Goal: Information Seeking & Learning: Understand process/instructions

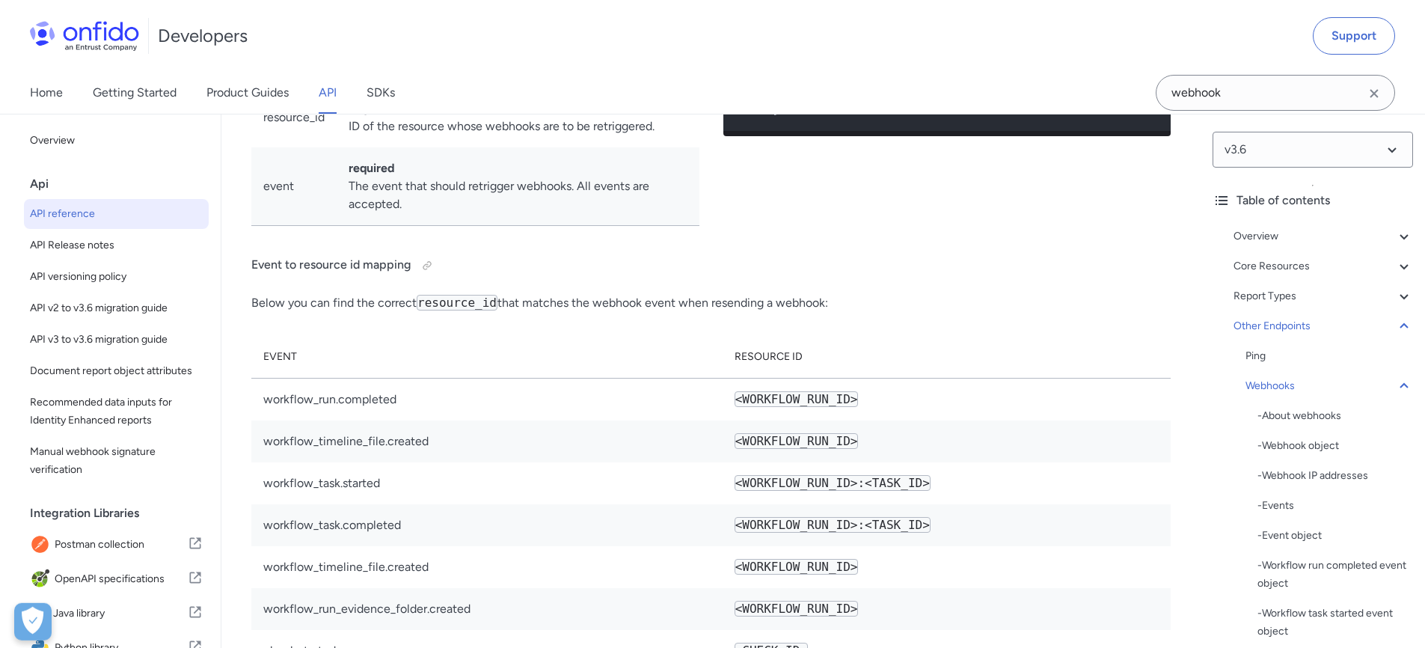
scroll to position [122659, 0]
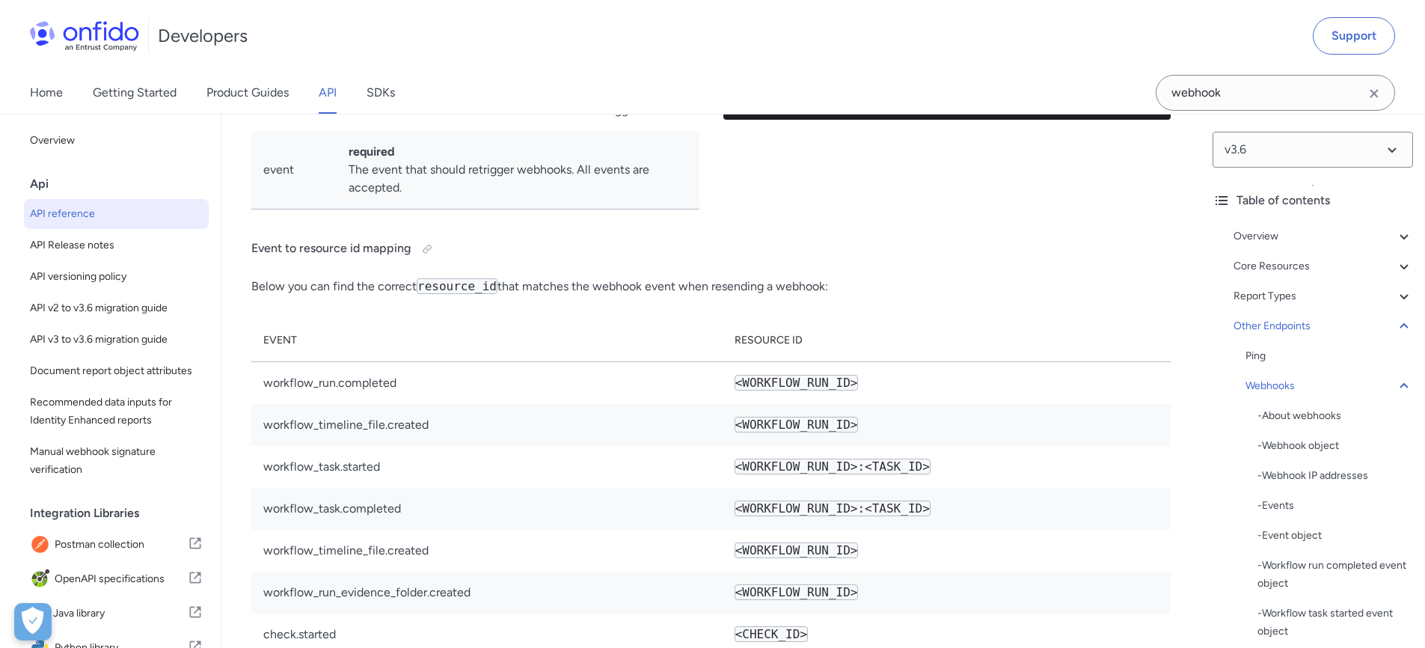
drag, startPoint x: 500, startPoint y: 453, endPoint x: 610, endPoint y: 453, distance: 110.7
drag, startPoint x: 500, startPoint y: 450, endPoint x: 611, endPoint y: 453, distance: 111.5
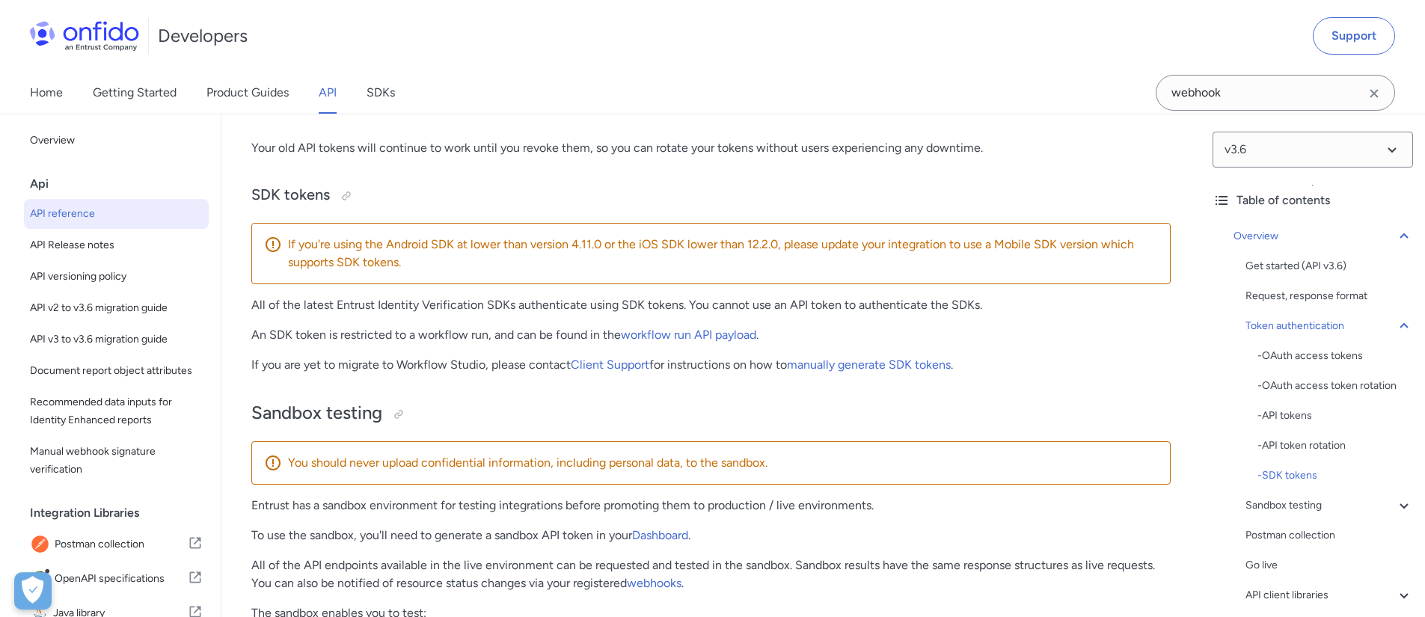
scroll to position [1747, 0]
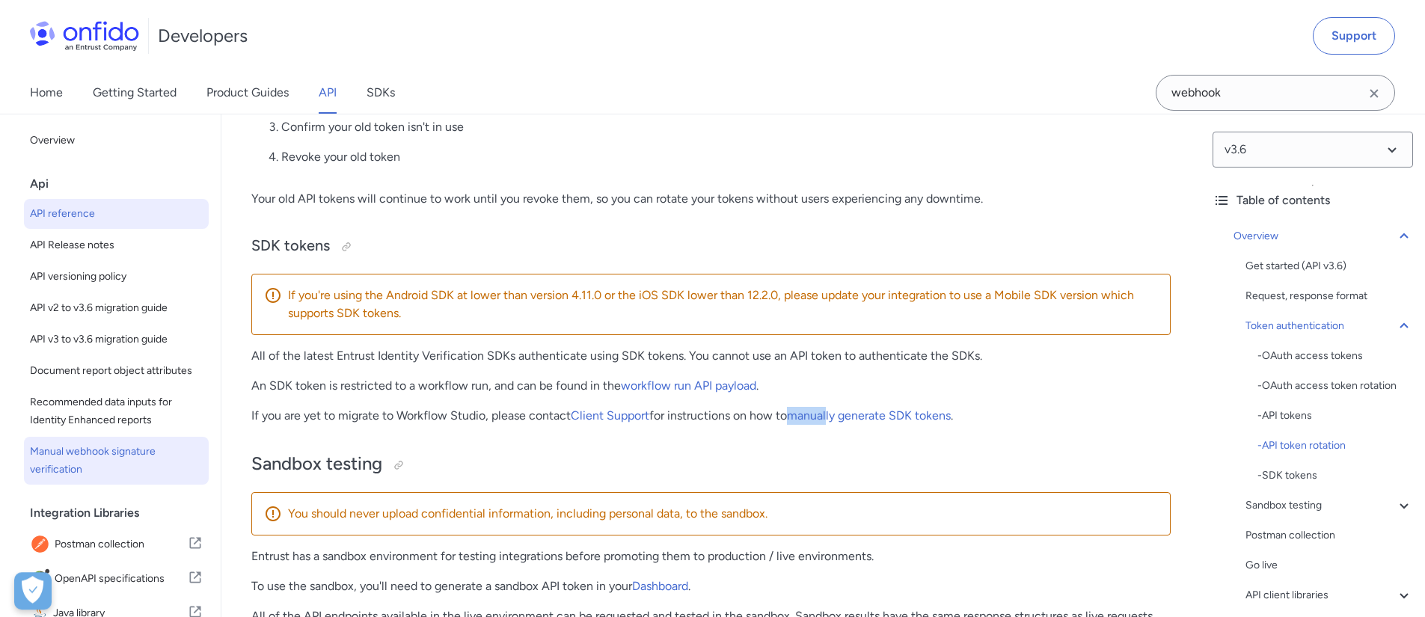
click at [126, 469] on span "Manual webhook signature verification" at bounding box center [116, 461] width 173 height 36
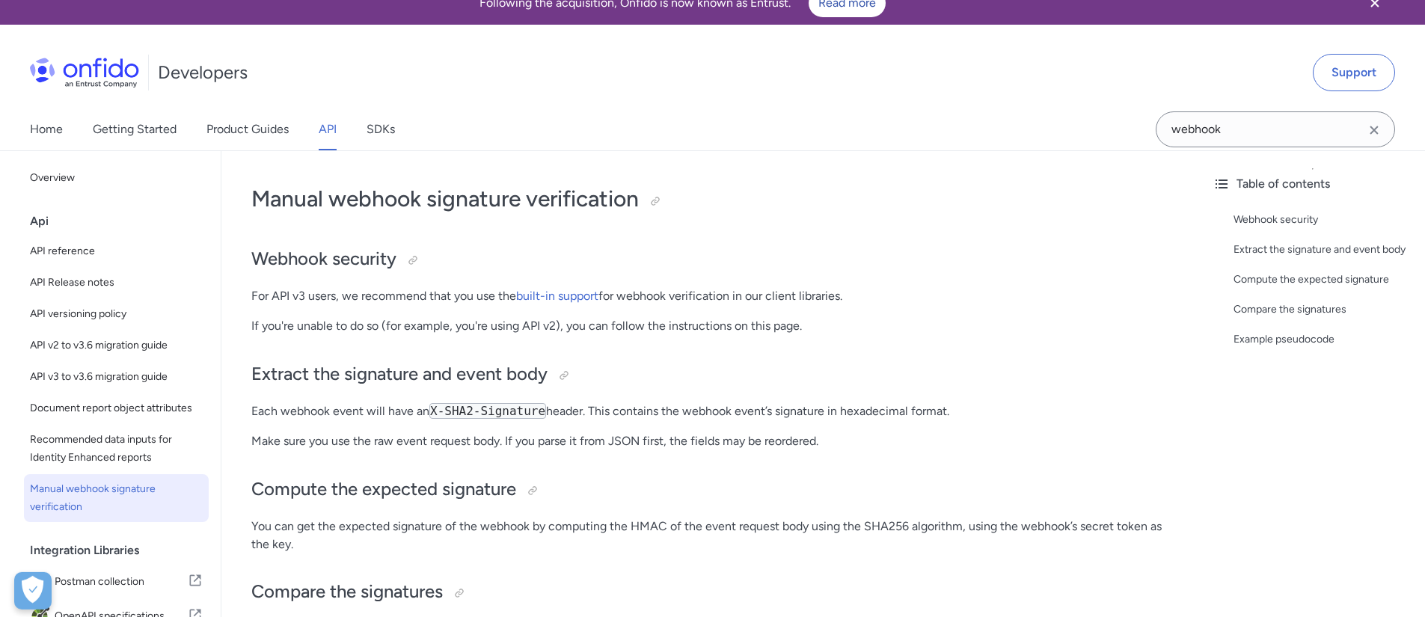
scroll to position [24, 0]
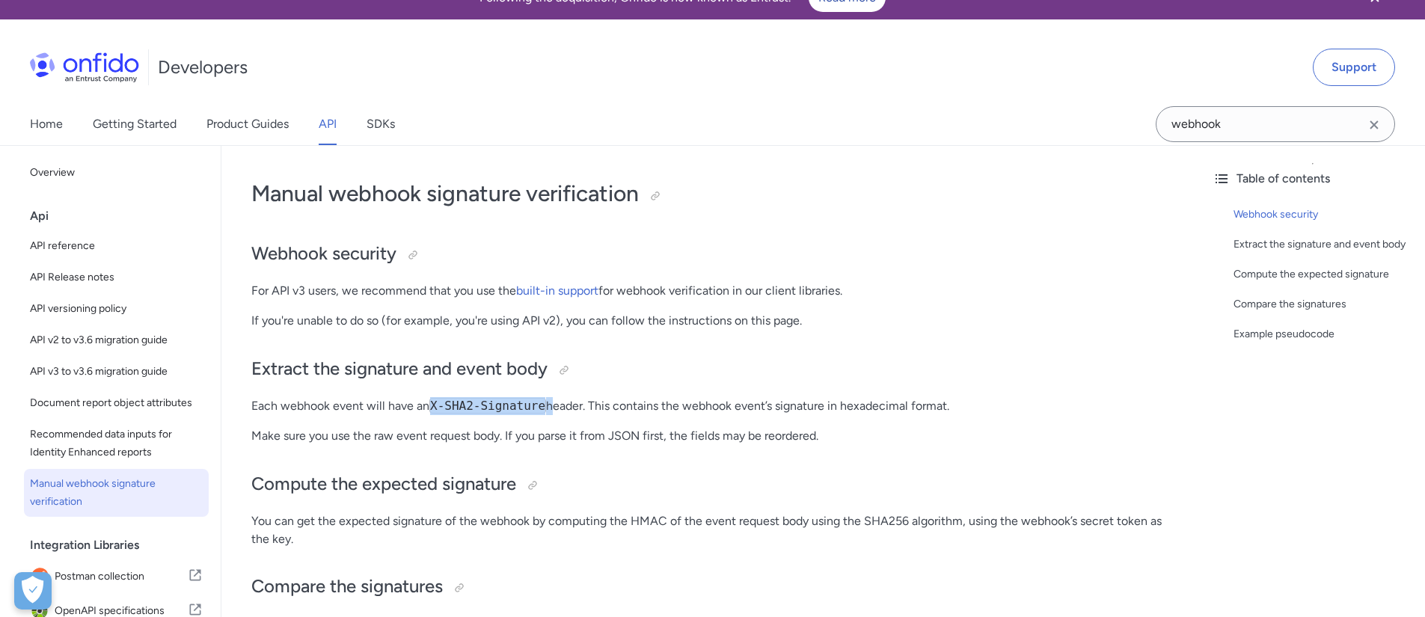
drag, startPoint x: 433, startPoint y: 407, endPoint x: 571, endPoint y: 400, distance: 137.8
click at [568, 400] on p "Each webhook event will have an X-SHA2-Signature header. This contains the webh…" at bounding box center [710, 406] width 919 height 18
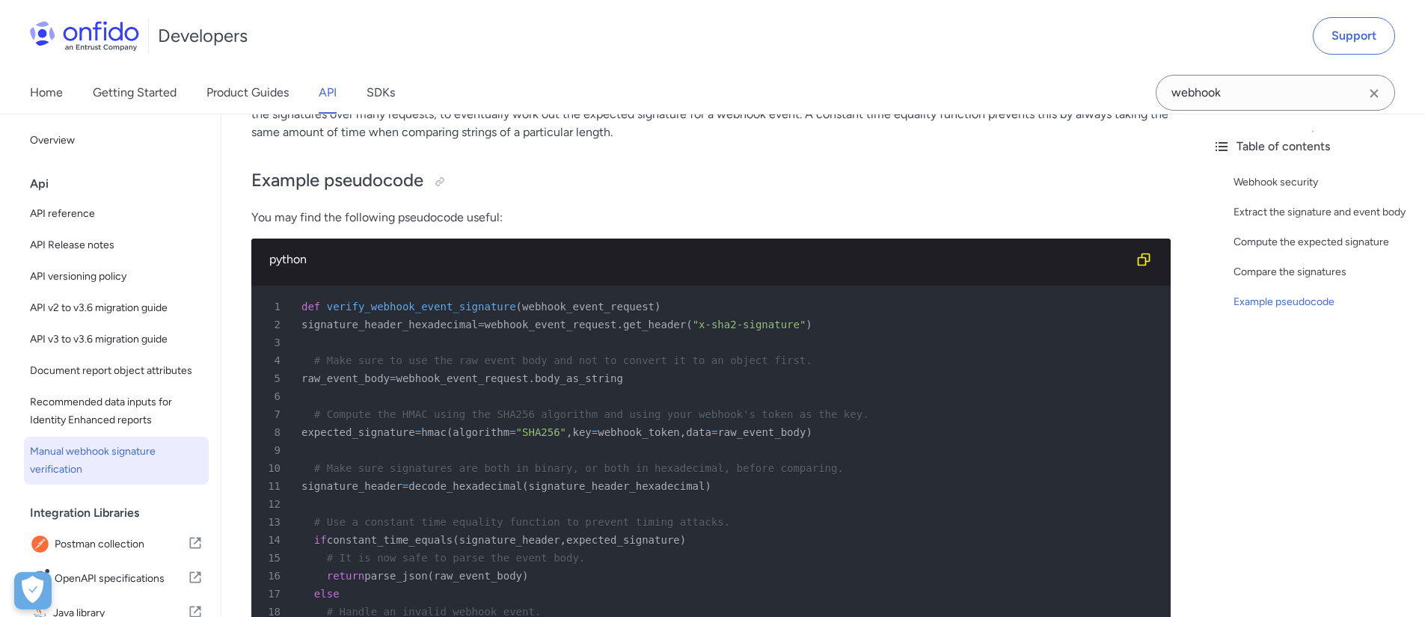
scroll to position [610, 0]
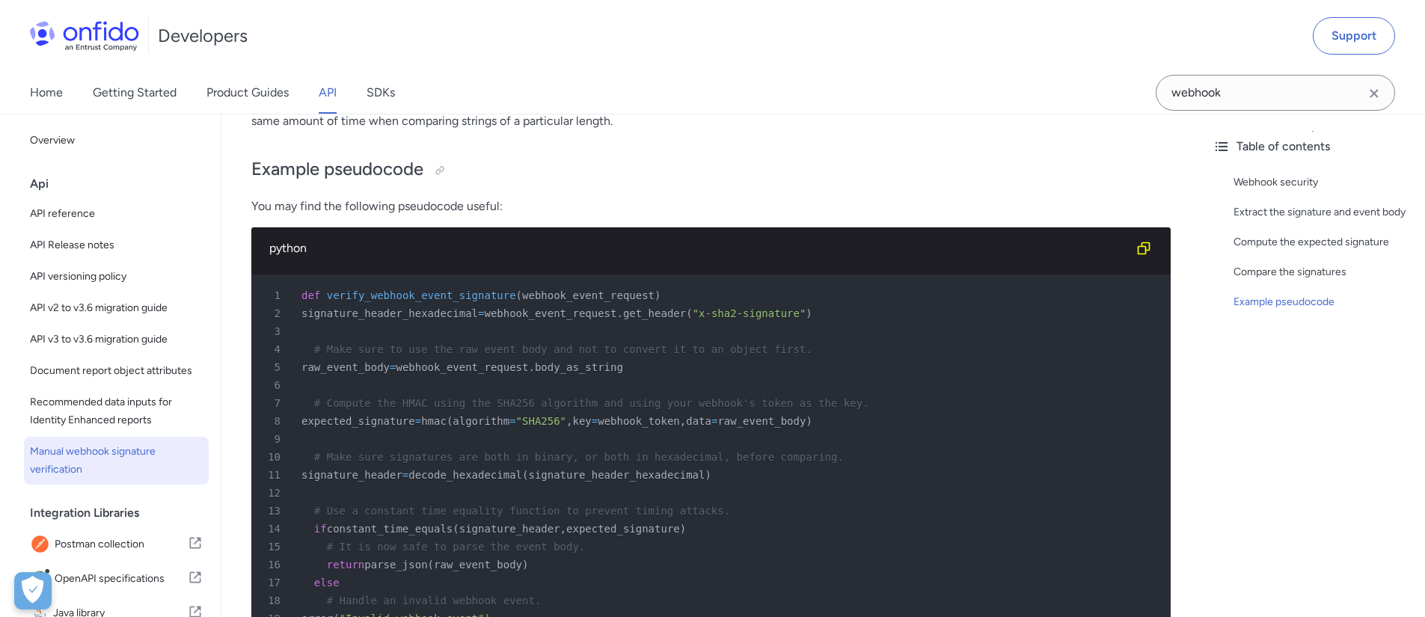
click at [616, 319] on span "webhook_event_request" at bounding box center [550, 313] width 132 height 12
click at [423, 301] on span "verify_webhook_event_signature" at bounding box center [421, 295] width 189 height 12
click at [585, 301] on span "webhook_event_request" at bounding box center [588, 295] width 132 height 12
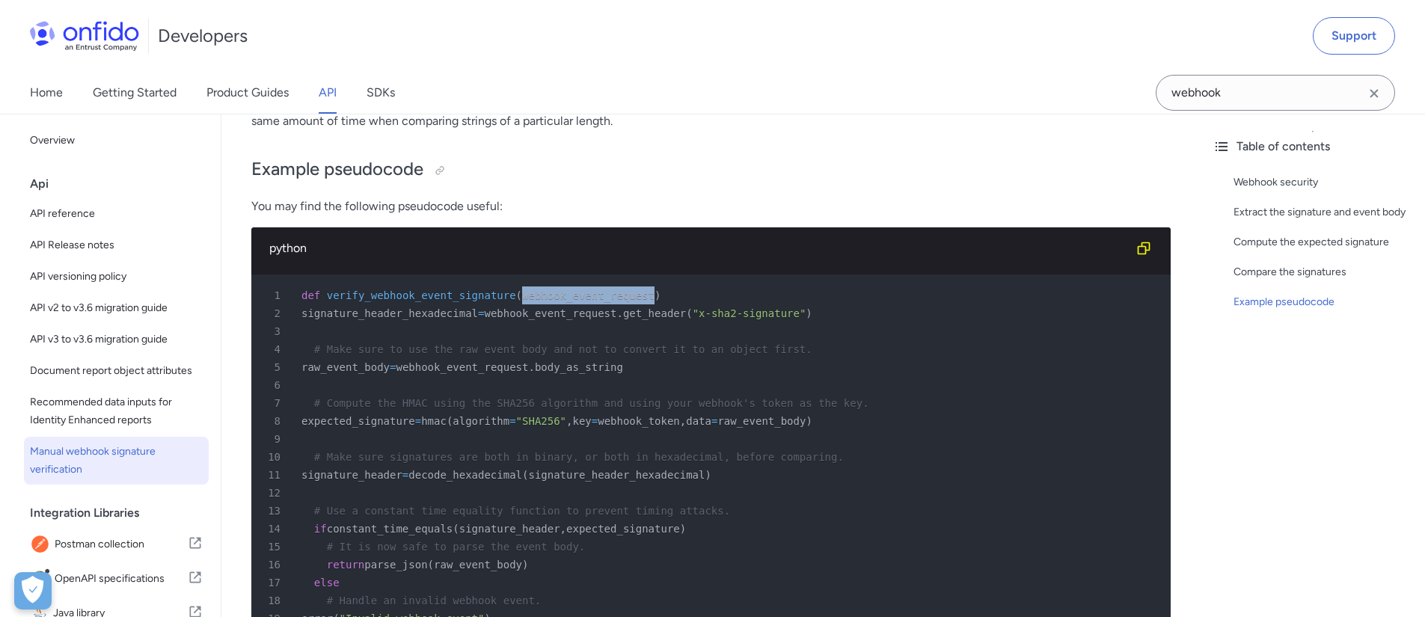
click at [585, 301] on span "webhook_event_request" at bounding box center [588, 295] width 132 height 12
click at [686, 315] on span "get_header" at bounding box center [654, 313] width 63 height 12
drag, startPoint x: 720, startPoint y: 316, endPoint x: 866, endPoint y: 316, distance: 146.6
click at [806, 316] on span ""x-sha2-signature"" at bounding box center [750, 313] width 114 height 12
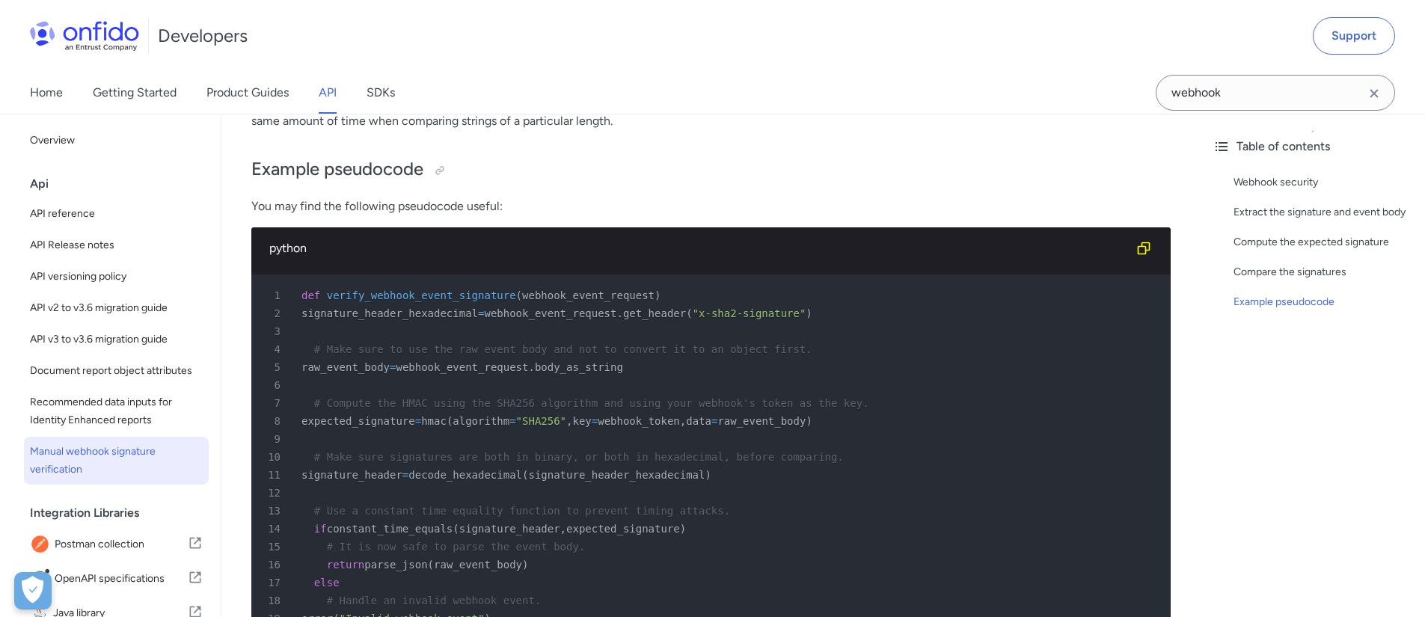
click at [883, 312] on div "2 signature_header_hexadecimal = webhook_event_request . get_header ( "x-sha2-s…" at bounding box center [703, 313] width 892 height 18
drag, startPoint x: 717, startPoint y: 316, endPoint x: 831, endPoint y: 315, distance: 114.5
click at [831, 315] on div "2 signature_header_hexadecimal = webhook_event_request . get_header ( "x-sha2-s…" at bounding box center [703, 313] width 892 height 18
click at [895, 310] on div "2 signature_header_hexadecimal = webhook_event_request . get_header ( "x-sha2-s…" at bounding box center [703, 313] width 892 height 18
drag, startPoint x: 702, startPoint y: 307, endPoint x: 876, endPoint y: 310, distance: 174.3
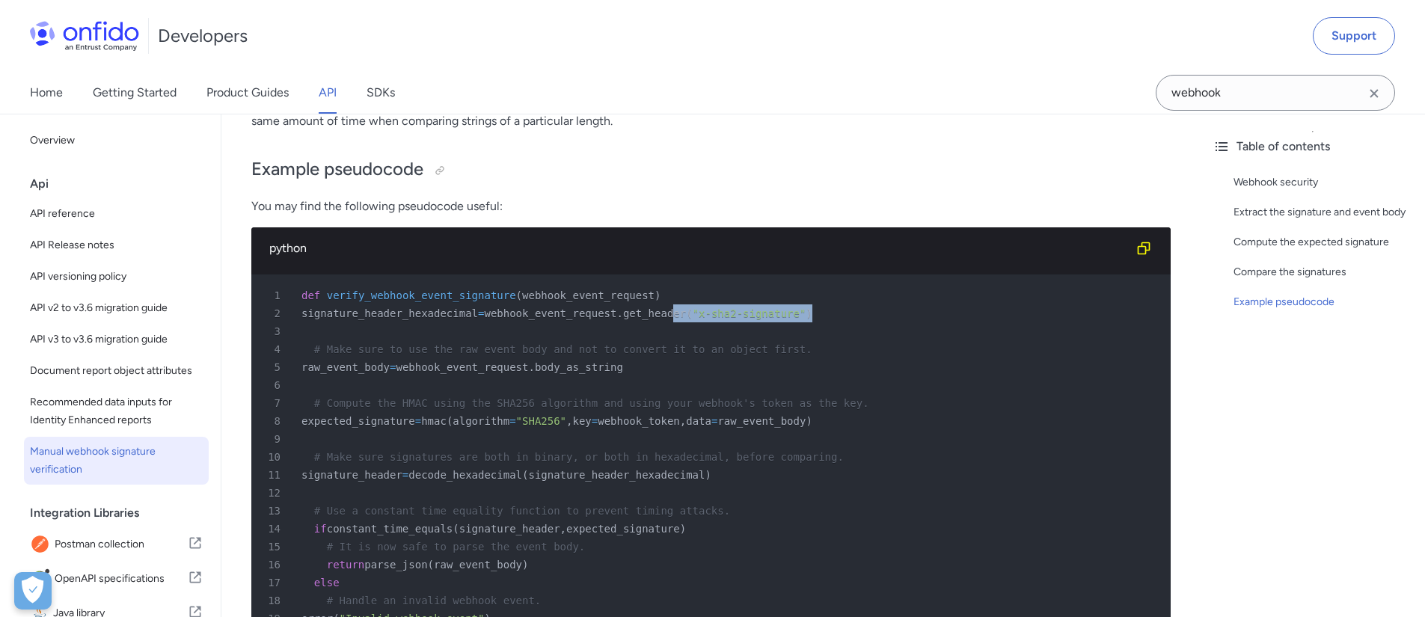
click at [874, 310] on div "2 signature_header_hexadecimal = webhook_event_request . get_header ( "x-sha2-s…" at bounding box center [703, 313] width 892 height 18
